Goal: Communication & Community: Participate in discussion

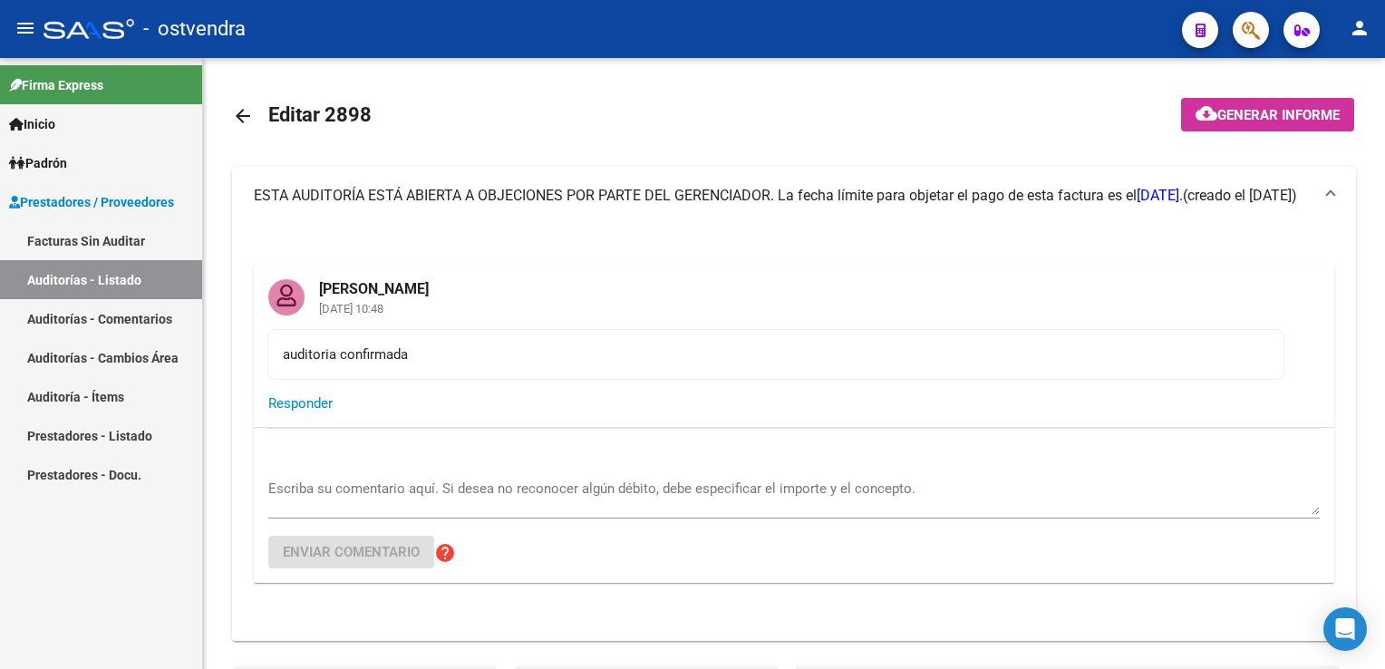
scroll to position [1632, 0]
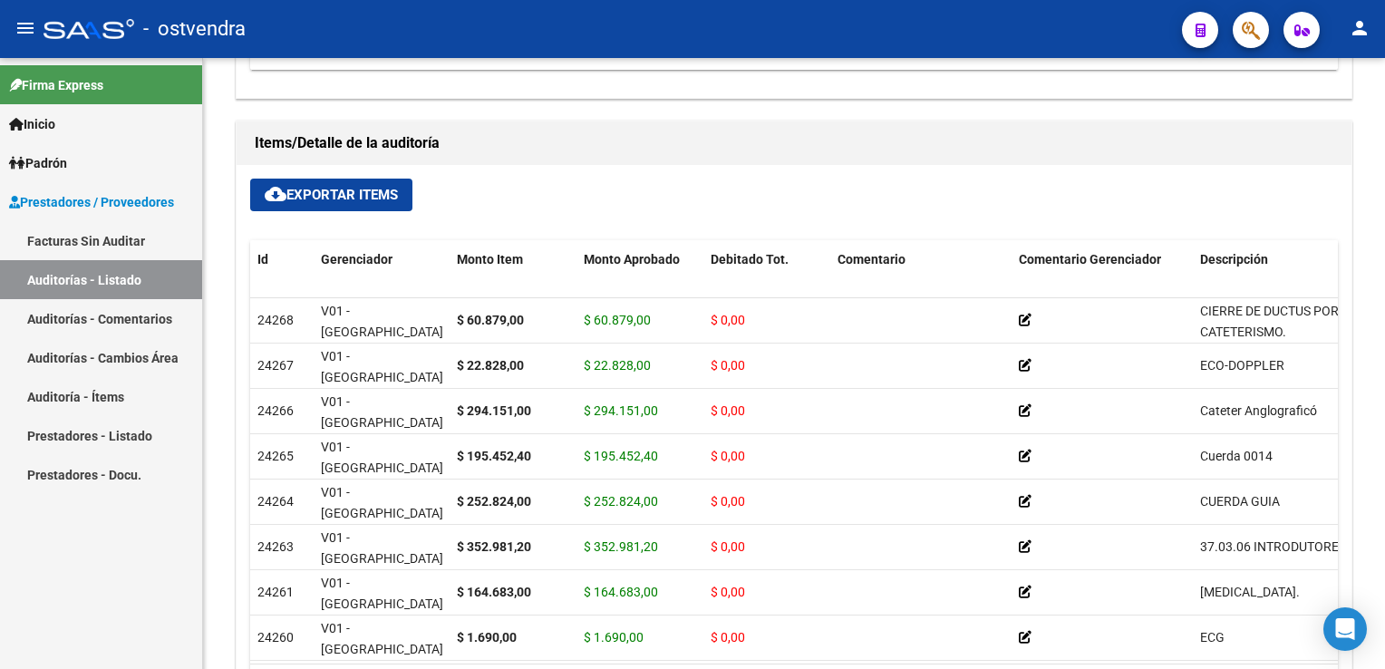
click at [100, 282] on link "Auditorías - Listado" at bounding box center [101, 279] width 202 height 39
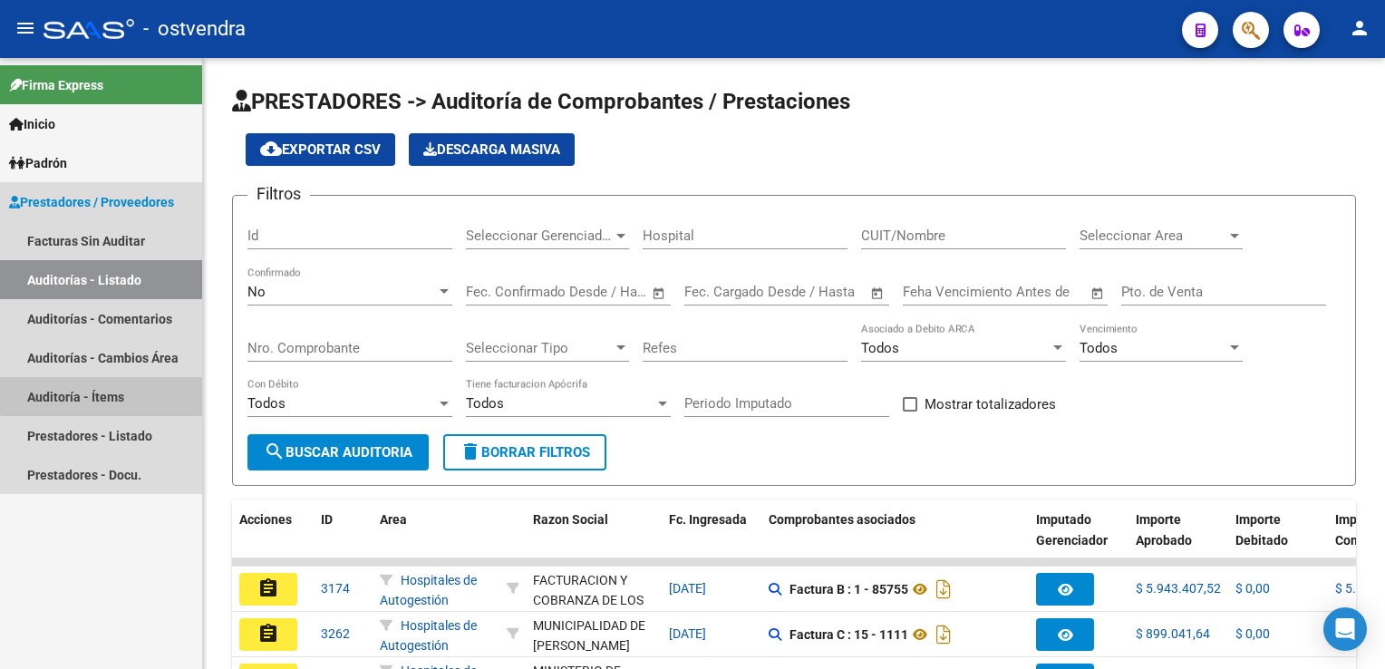
click at [109, 390] on link "Auditoría - Ítems" at bounding box center [101, 396] width 202 height 39
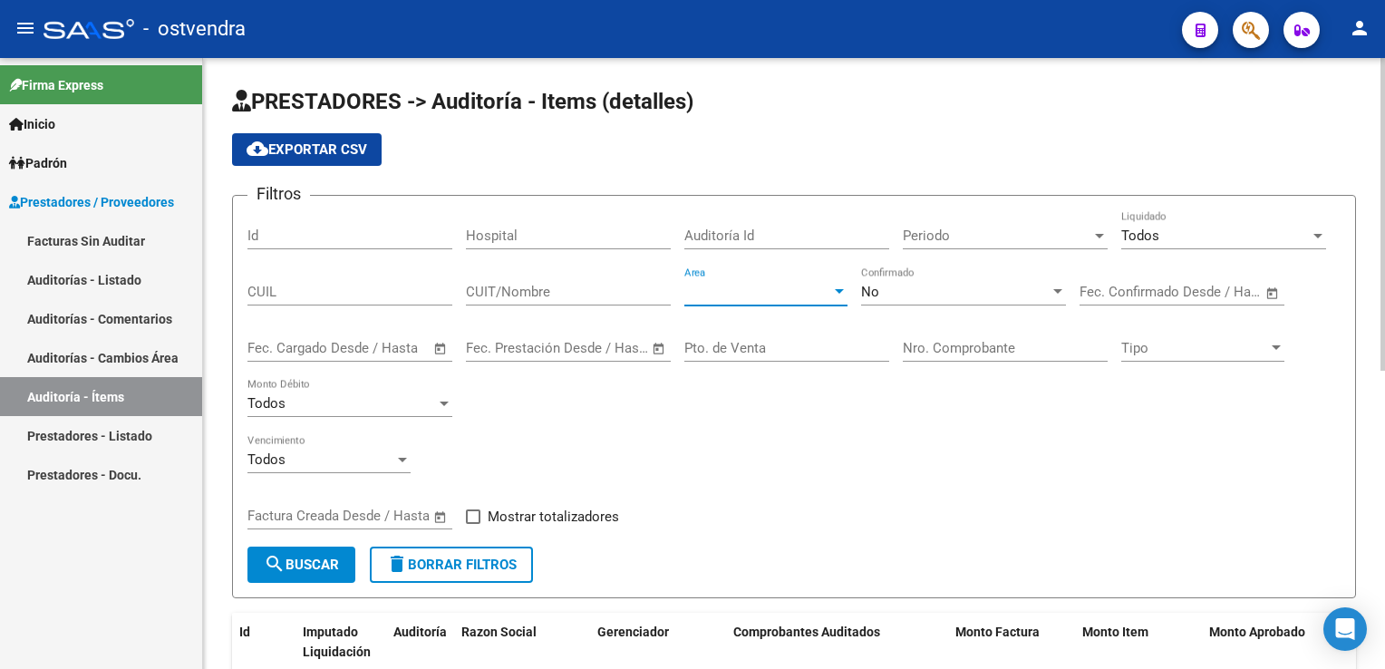
click at [832, 296] on div at bounding box center [839, 292] width 16 height 15
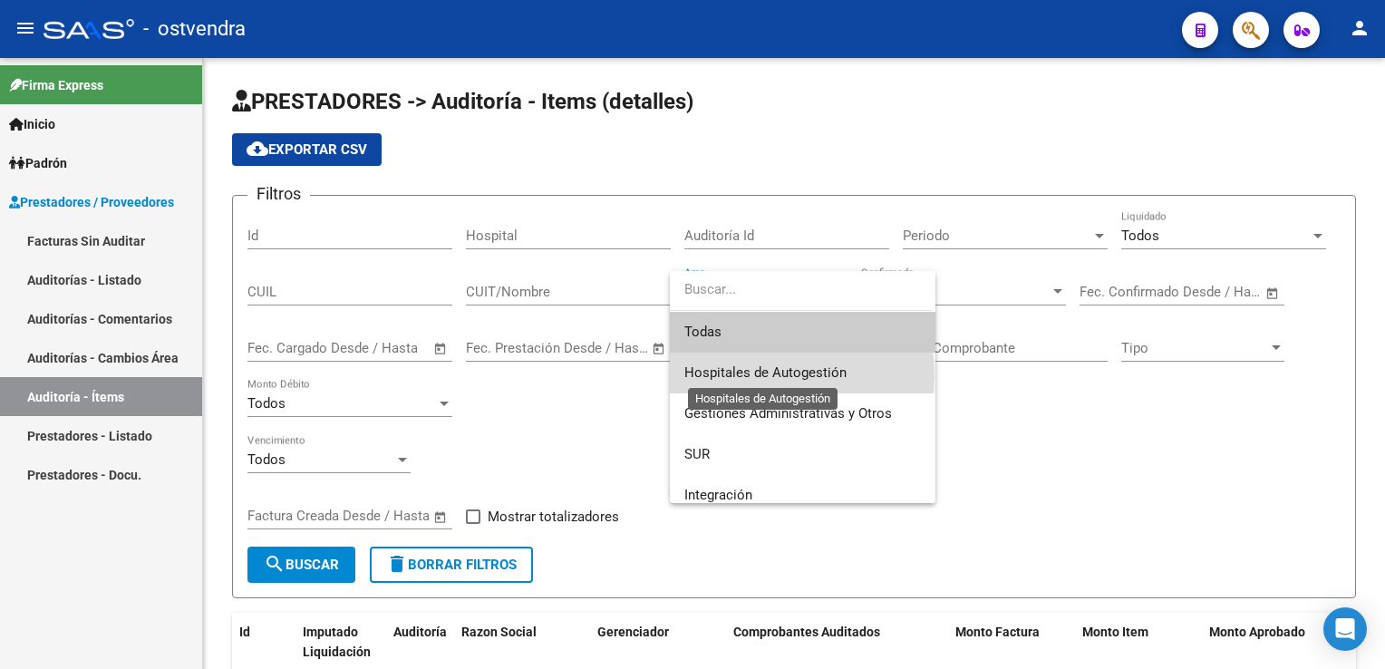
click at [781, 375] on span "Hospitales de Autogestión" at bounding box center [766, 372] width 162 height 16
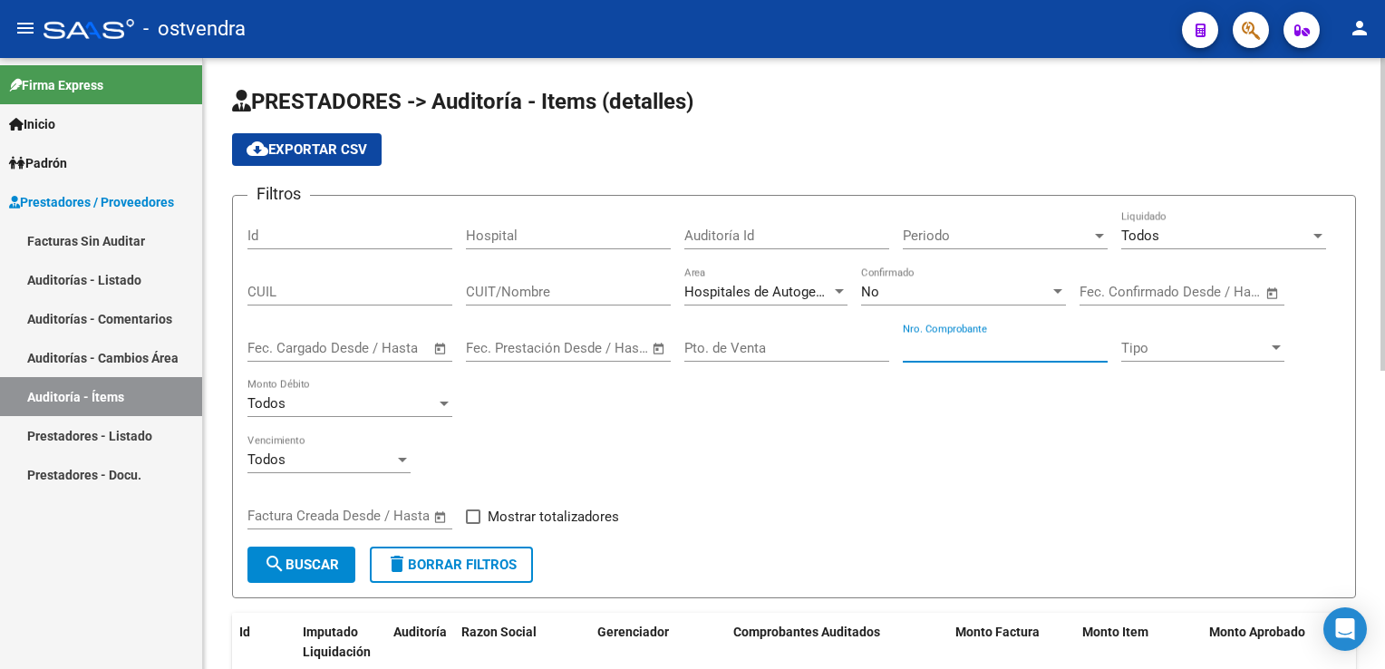
click at [945, 346] on input "Nro. Comprobante" at bounding box center [1005, 348] width 205 height 16
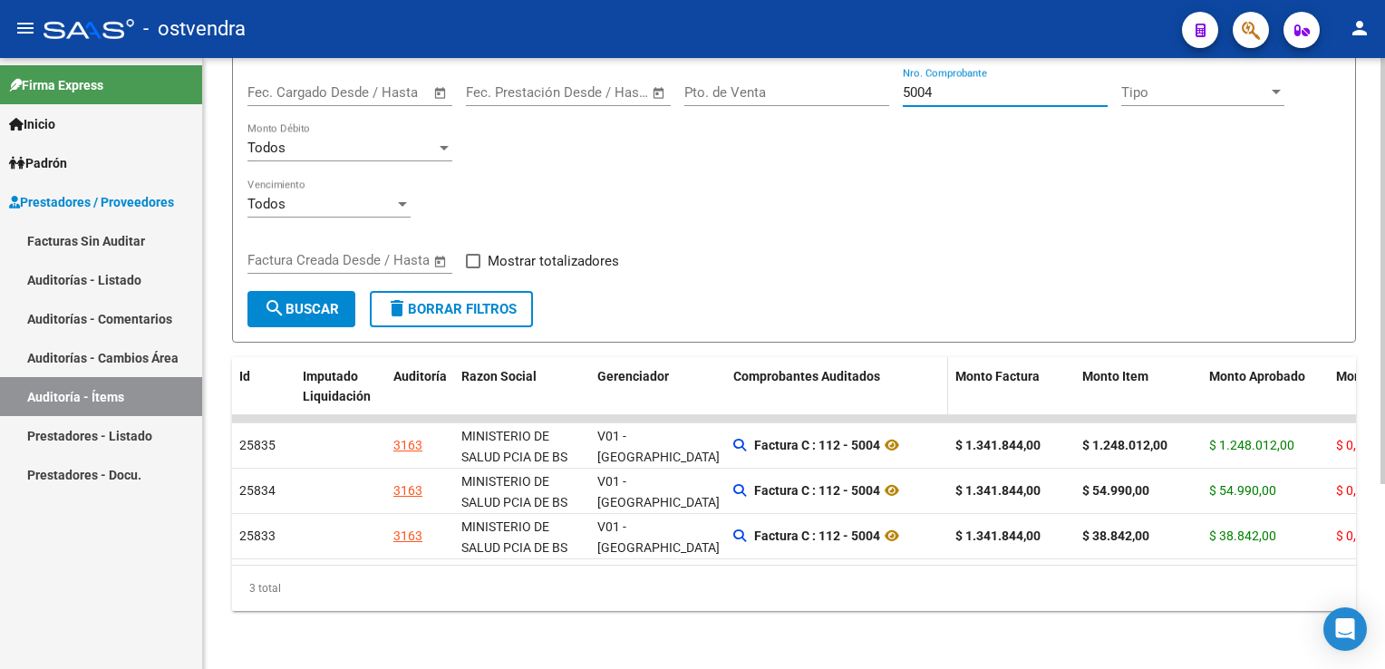
scroll to position [265, 0]
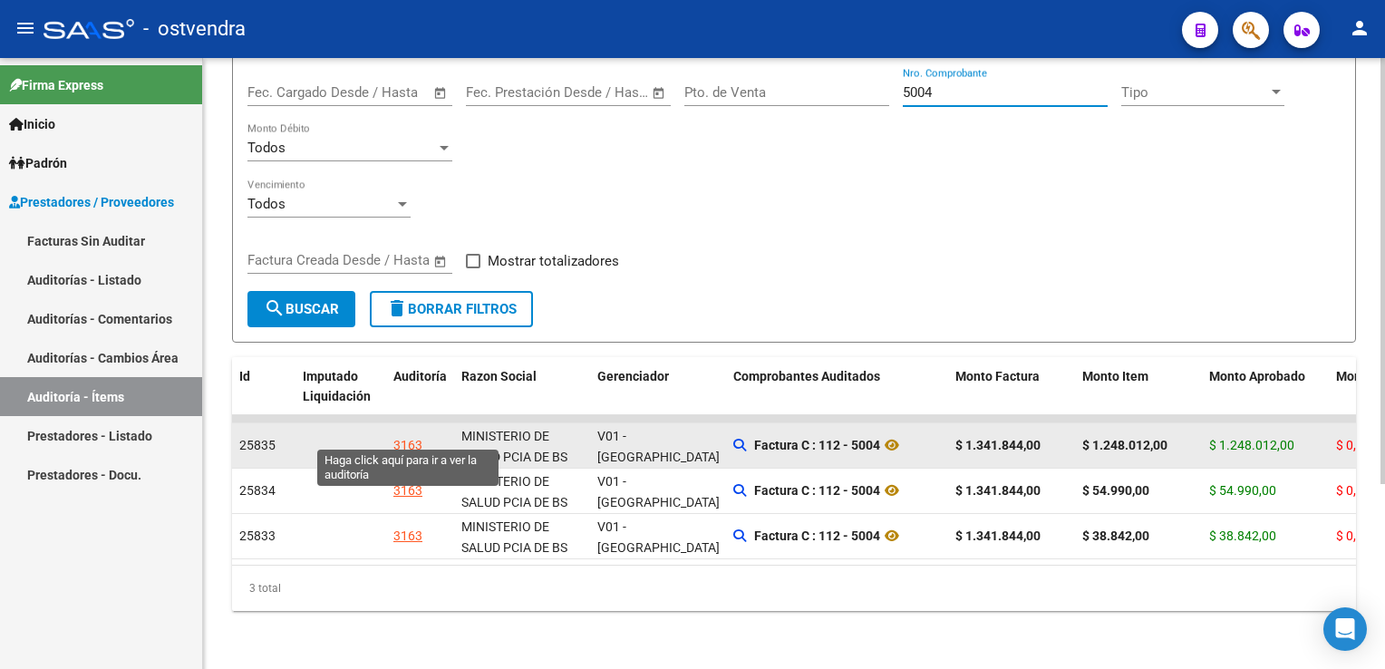
type input "5004"
click at [401, 435] on div "3163" at bounding box center [407, 445] width 29 height 21
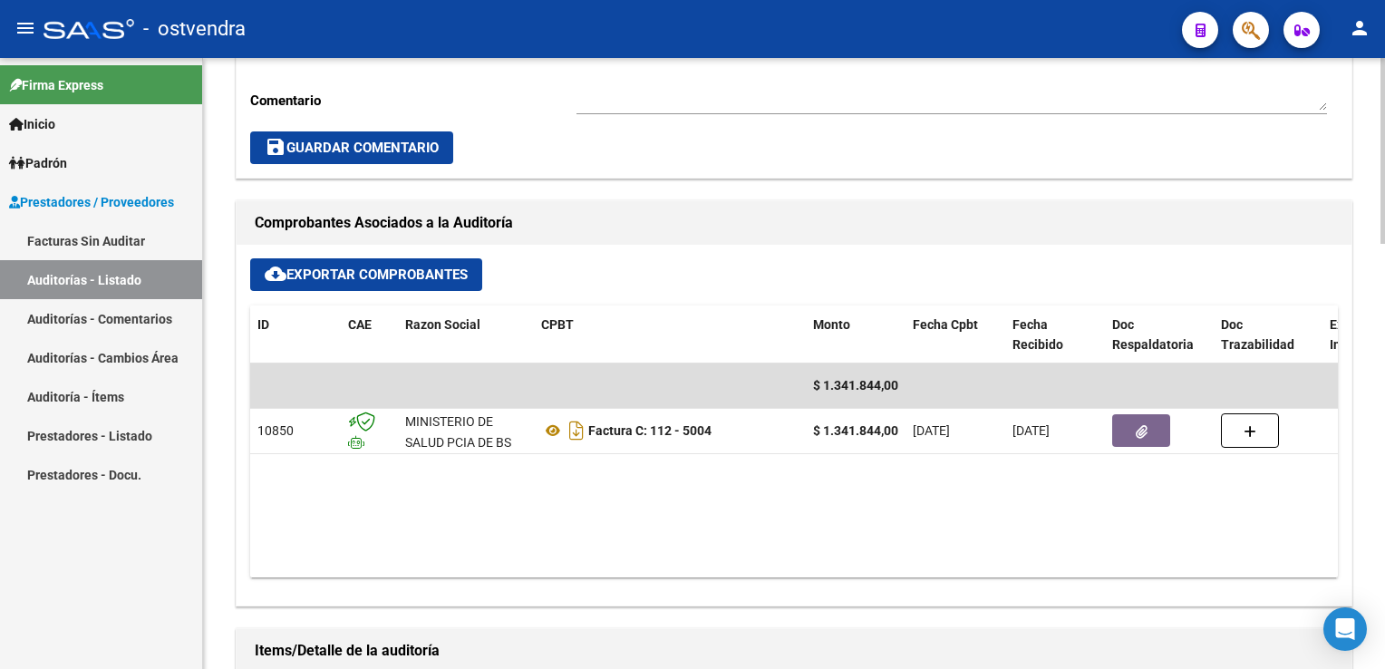
scroll to position [725, 0]
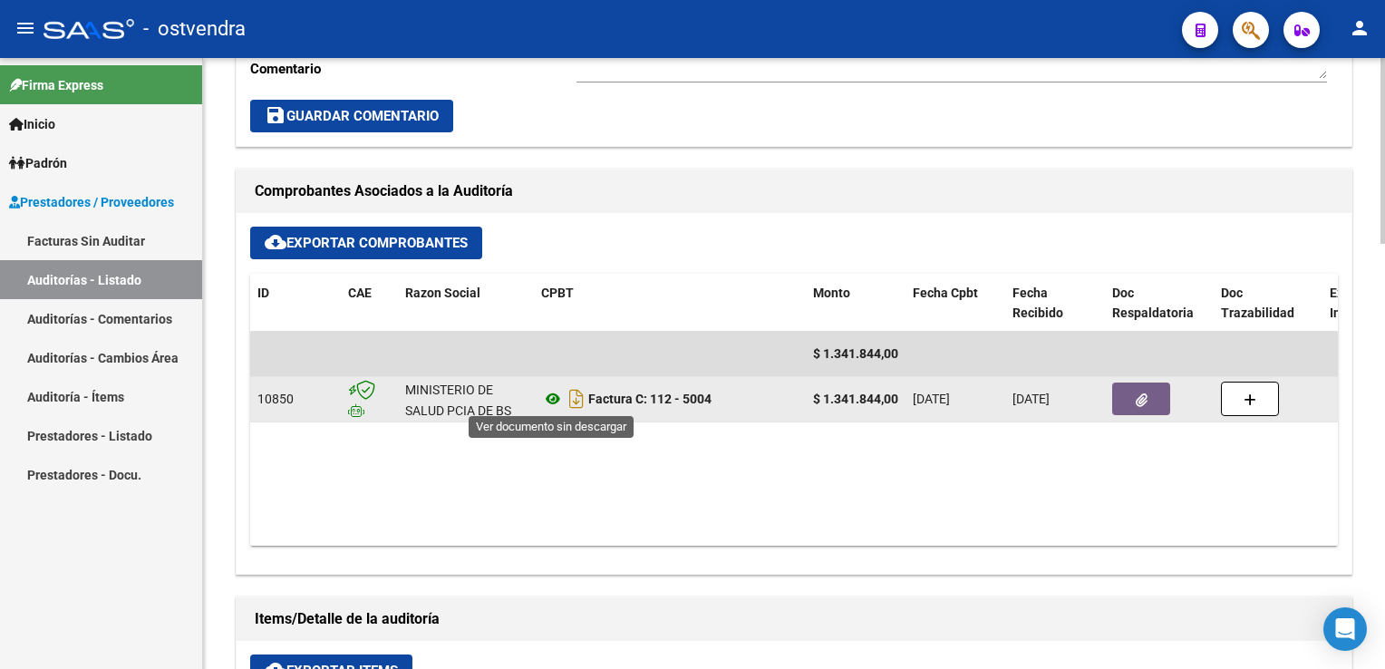
click at [556, 393] on icon at bounding box center [553, 399] width 24 height 22
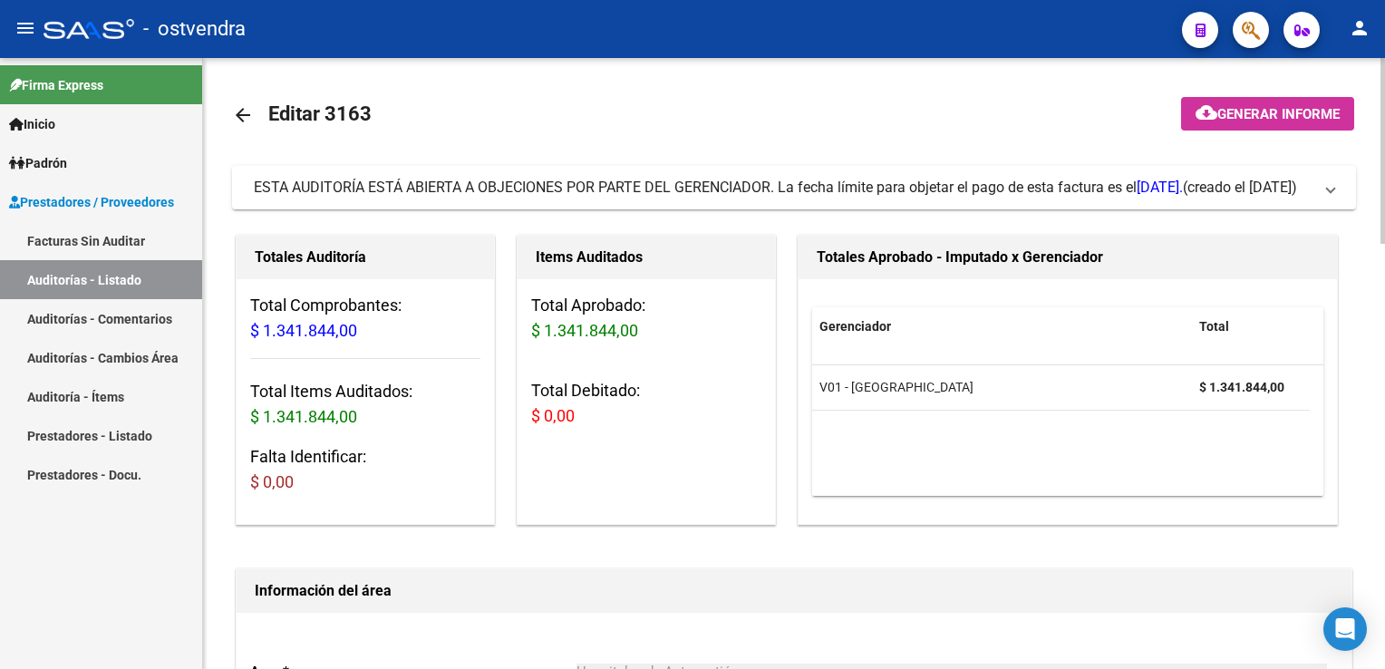
scroll to position [0, 0]
click at [1342, 198] on mat-expansion-panel-header "ESTA AUDITORÍA ESTÁ ABIERTA A OBJECIONES POR PARTE DEL GERENCIADOR. La fecha lí…" at bounding box center [794, 189] width 1124 height 44
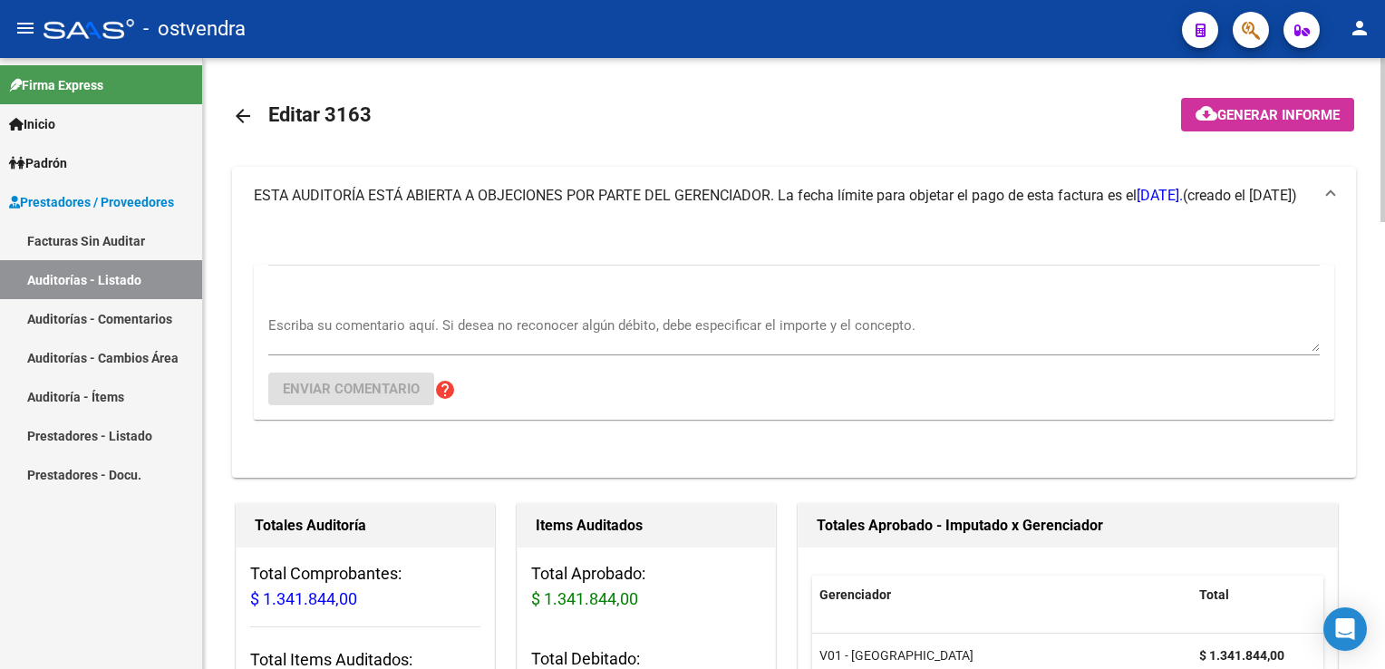
click at [525, 303] on div "Escriba su comentario aquí. Si desea no reconocer algún débito, debe especifica…" at bounding box center [794, 327] width 1052 height 55
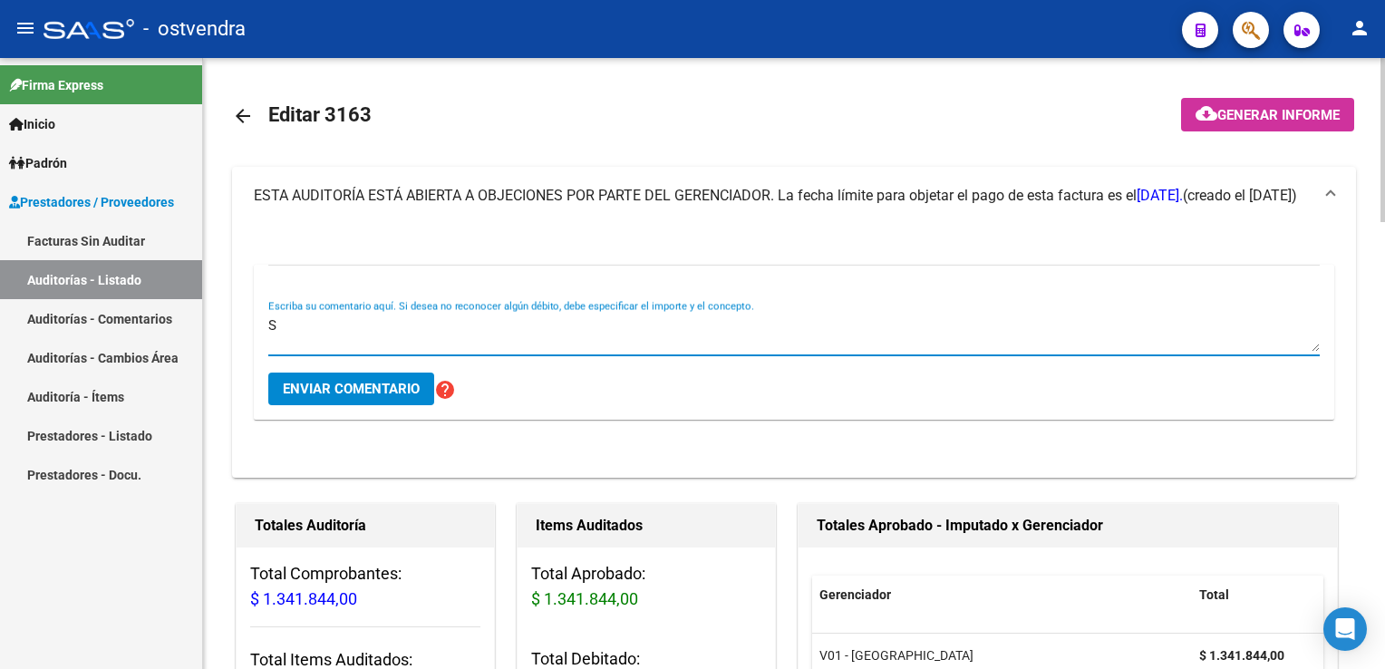
type textarea "S"
paste textarea "[PERSON_NAME] [PERSON_NAME] 40285441 [DATE] $ 1.341.844,00 Se debita en su tota…"
click at [604, 330] on textarea "[PERSON_NAME] [PERSON_NAME] 40285441 [DATE] $ 1.341.844,00 Se debita en su tota…" at bounding box center [794, 334] width 1052 height 36
type textarea "[PERSON_NAME] [PERSON_NAME] 40285441 [DATE] $ 1.341.844,00 Se debita en su tota…"
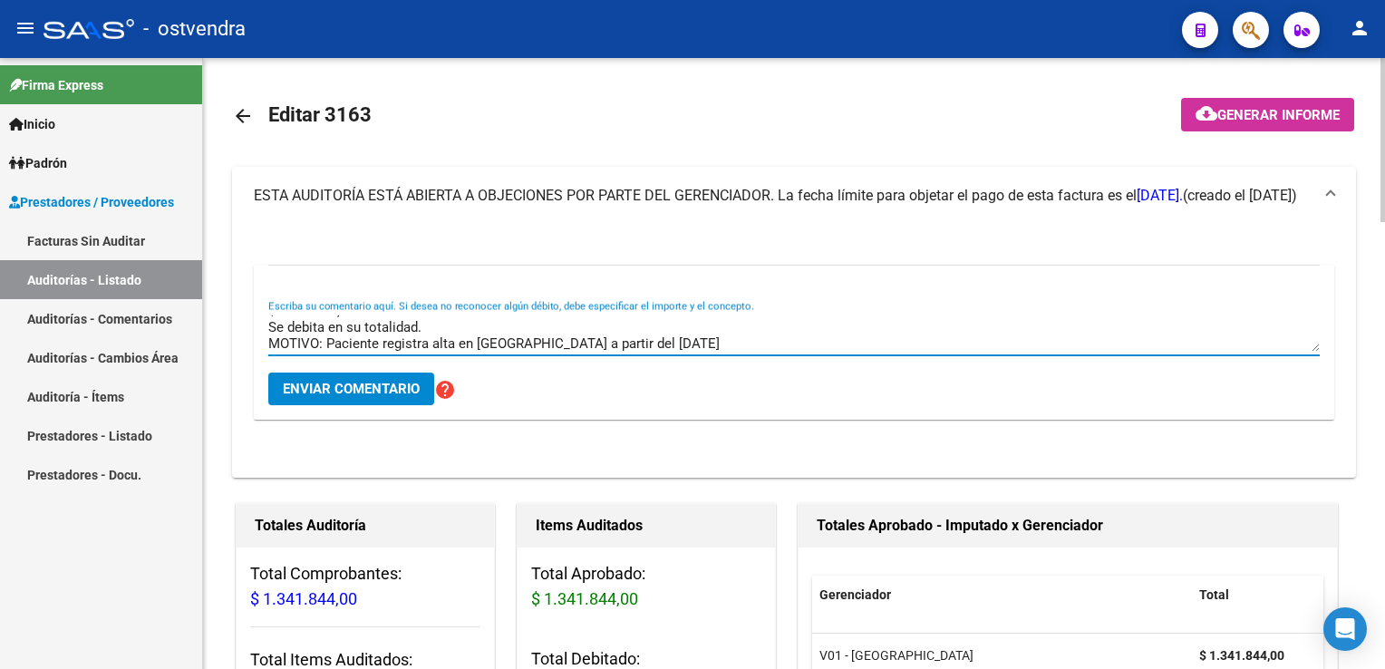
click at [343, 393] on span "Enviar comentario" at bounding box center [351, 389] width 137 height 16
